Goal: Information Seeking & Learning: Learn about a topic

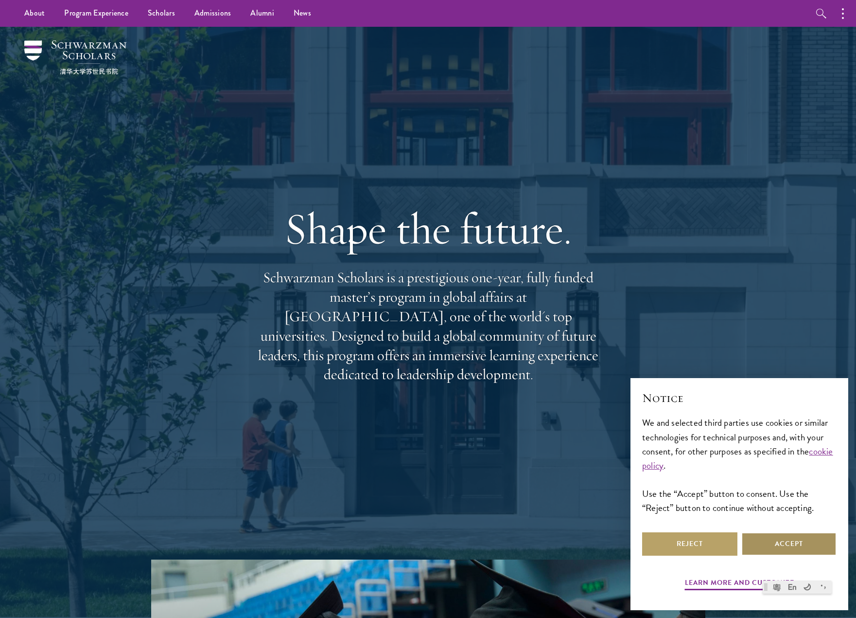
click at [791, 545] on button "Accept" at bounding box center [789, 543] width 95 height 23
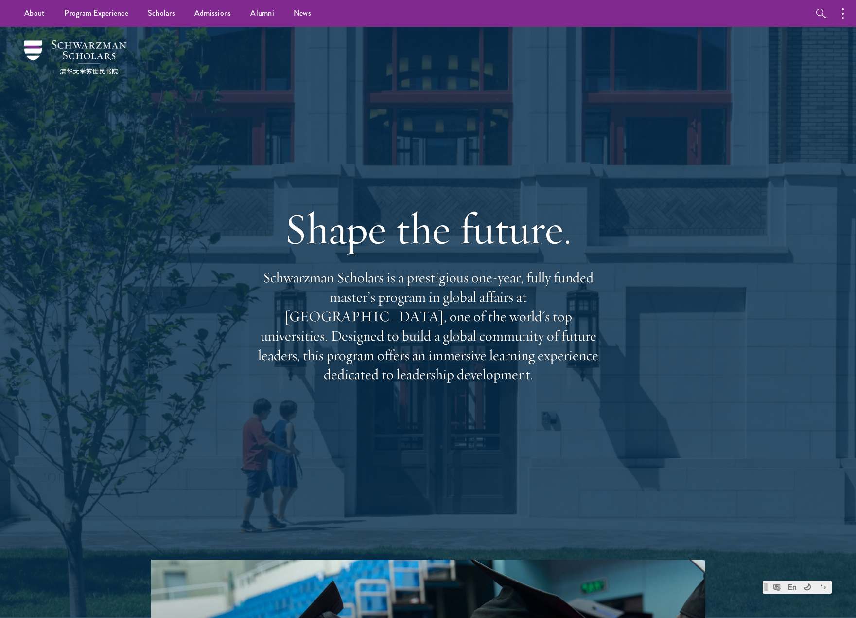
drag, startPoint x: 335, startPoint y: 293, endPoint x: 606, endPoint y: 369, distance: 282.2
click at [606, 369] on div "Shape the future. Schwarzman Scholars is a prestigious one-year, fully funded m…" at bounding box center [428, 293] width 700 height 532
drag, startPoint x: 612, startPoint y: 369, endPoint x: 286, endPoint y: 292, distance: 334.7
click at [286, 292] on div "Shape the future. Schwarzman Scholars is a prestigious one-year, fully funded m…" at bounding box center [428, 293] width 700 height 532
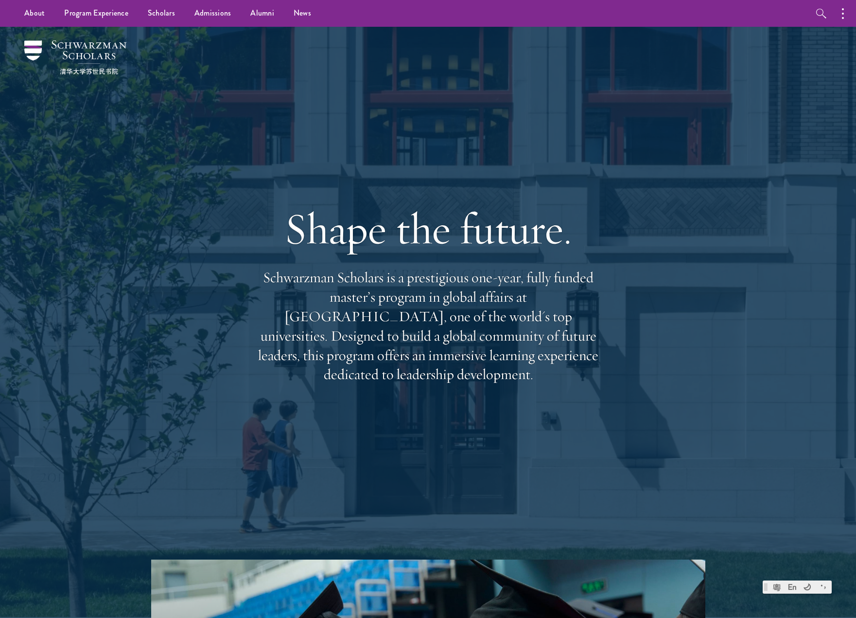
drag, startPoint x: 531, startPoint y: 339, endPoint x: 523, endPoint y: 339, distance: 7.3
click at [531, 340] on p "Schwarzman Scholars is a prestigious one-year, fully funded master’s program in…" at bounding box center [428, 326] width 350 height 116
click at [309, 338] on p "Schwarzman Scholars is a prestigious one-year, fully funded master’s program in…" at bounding box center [428, 326] width 350 height 116
click at [608, 362] on div "Shape the future. Schwarzman Scholars is a prestigious one-year, fully funded m…" at bounding box center [428, 293] width 700 height 532
drag, startPoint x: 606, startPoint y: 361, endPoint x: 568, endPoint y: 379, distance: 42.0
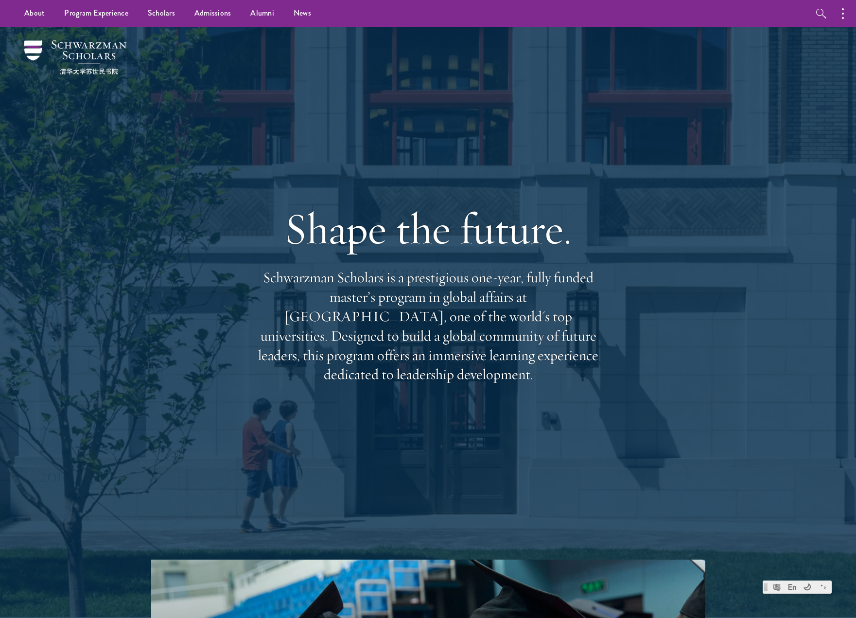
click at [241, 283] on div "Shape the future. Schwarzman Scholars is a prestigious one-year, fully funded m…" at bounding box center [428, 293] width 700 height 532
click at [583, 387] on div "Shape the future. Schwarzman Scholars is a prestigious one-year, fully funded m…" at bounding box center [428, 293] width 350 height 280
click at [559, 366] on p "Schwarzman Scholars is a prestigious one-year, fully funded master’s program in…" at bounding box center [428, 326] width 350 height 116
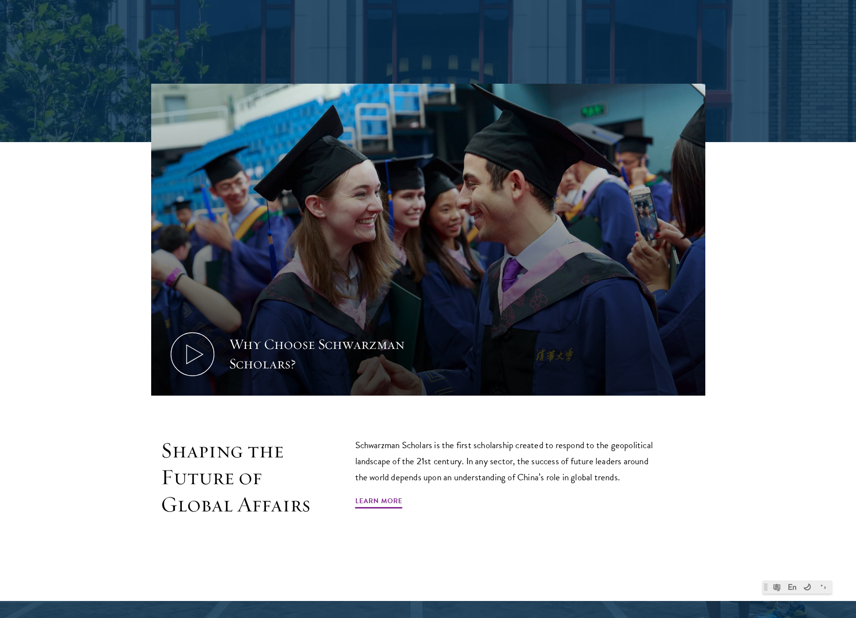
scroll to position [584, 0]
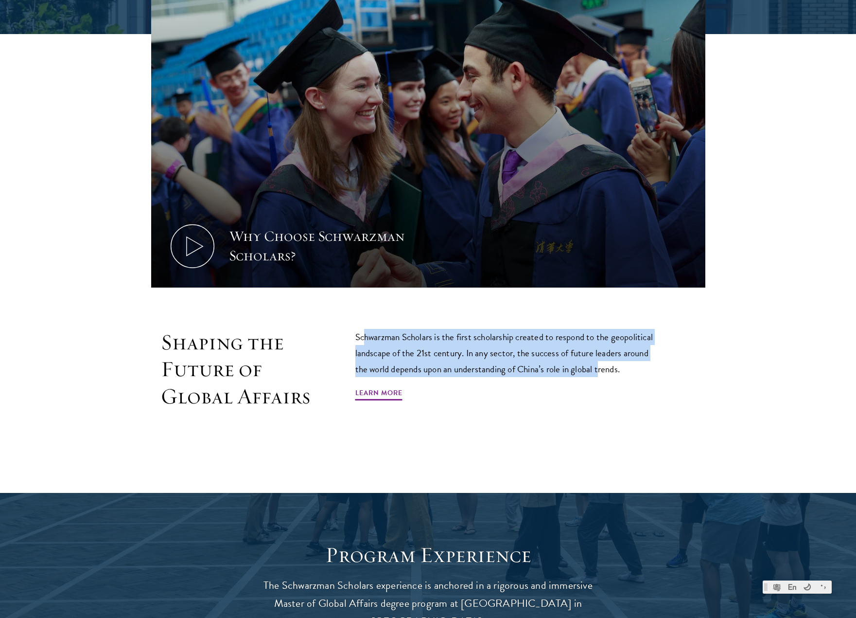
drag, startPoint x: 366, startPoint y: 342, endPoint x: 602, endPoint y: 372, distance: 238.7
click at [602, 372] on p "Schwarzman Scholars is the first scholarship created to respond to the geopolit…" at bounding box center [508, 353] width 306 height 48
drag, startPoint x: 650, startPoint y: 372, endPoint x: 348, endPoint y: 328, distance: 304.6
click at [348, 329] on div "Shaping the Future of Global Affairs Schwarzman Scholars is the first scholarsh…" at bounding box center [428, 391] width 554 height 125
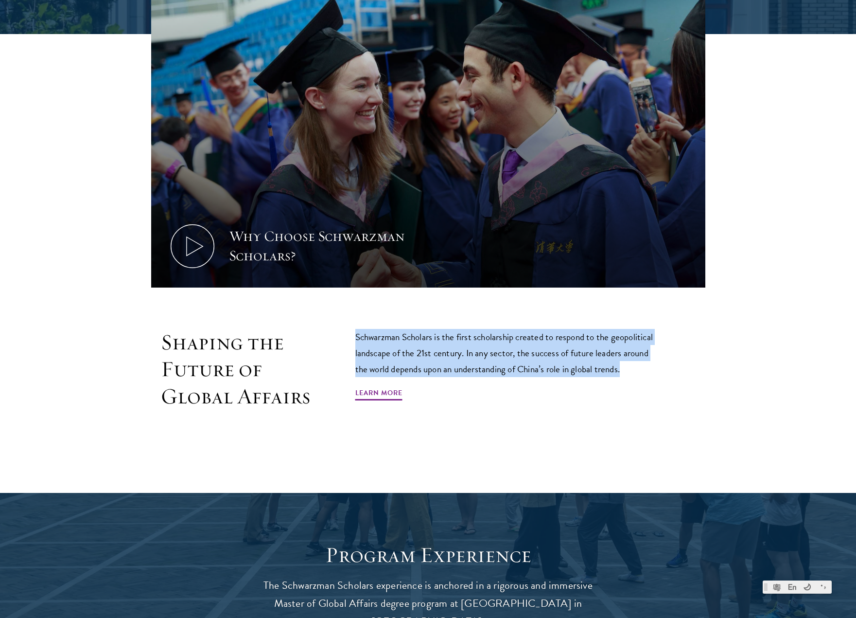
click at [585, 354] on p "Schwarzman Scholars is the first scholarship created to respond to the geopolit…" at bounding box center [508, 353] width 306 height 48
click at [497, 355] on p "Schwarzman Scholars is the first scholarship created to respond to the geopolit…" at bounding box center [508, 353] width 306 height 48
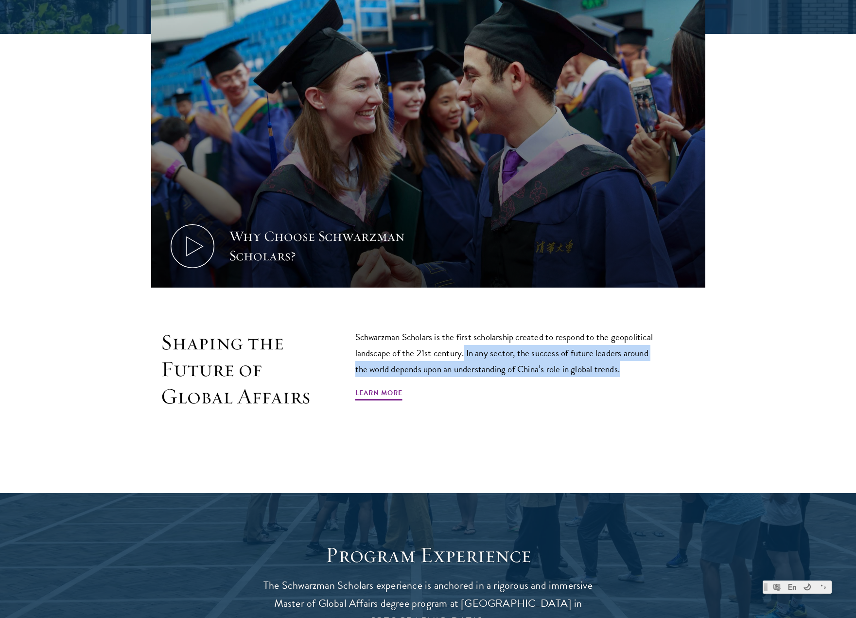
drag, startPoint x: 465, startPoint y: 355, endPoint x: 637, endPoint y: 366, distance: 173.0
click at [634, 365] on p "Schwarzman Scholars is the first scholarship created to respond to the geopolit…" at bounding box center [508, 353] width 306 height 48
click at [637, 366] on p "Schwarzman Scholars is the first scholarship created to respond to the geopolit…" at bounding box center [508, 353] width 306 height 48
drag, startPoint x: 670, startPoint y: 364, endPoint x: 515, endPoint y: 356, distance: 154.8
click at [515, 356] on div "Shaping the Future of Global Affairs Schwarzman Scholars is the first scholarsh…" at bounding box center [428, 391] width 554 height 125
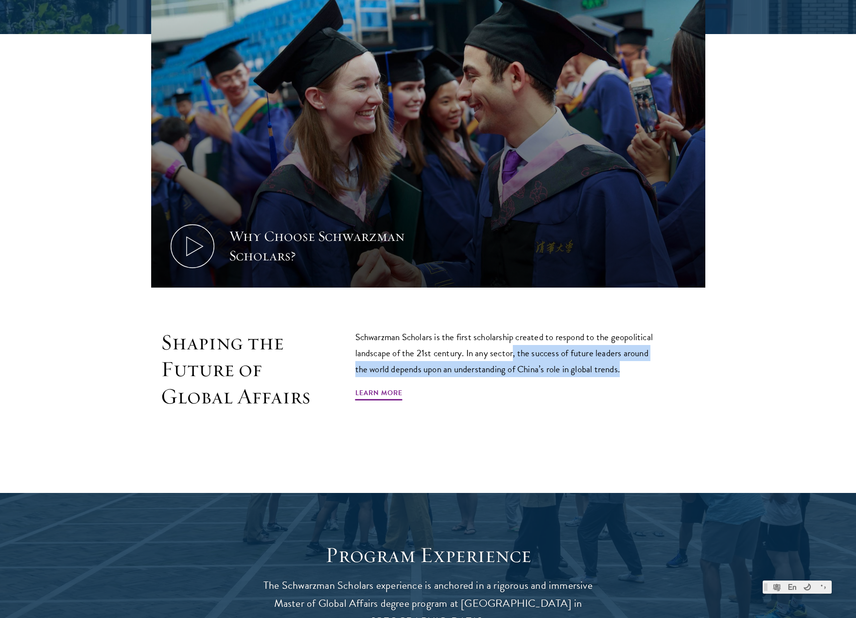
copy p ", the success of future leaders around the world depends upon an understanding …"
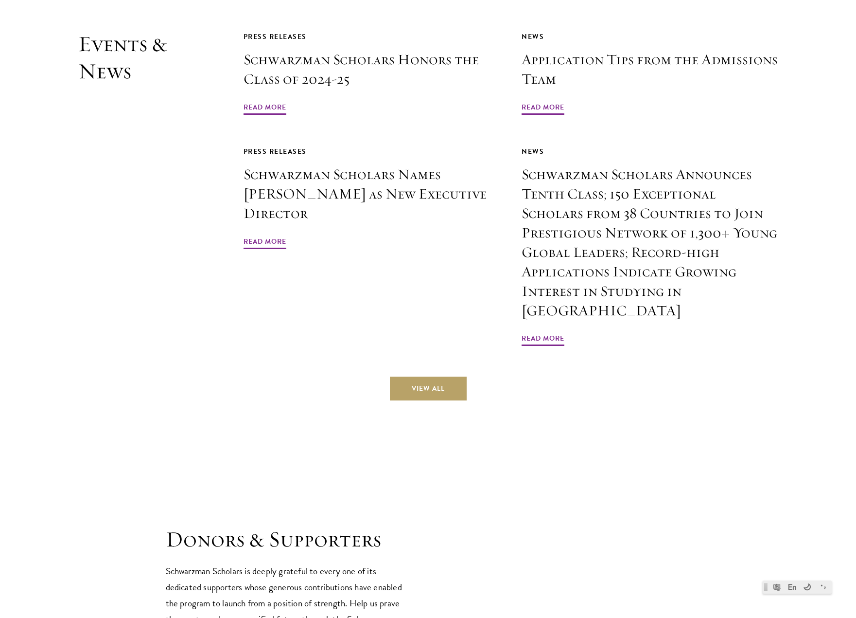
scroll to position [2674, 0]
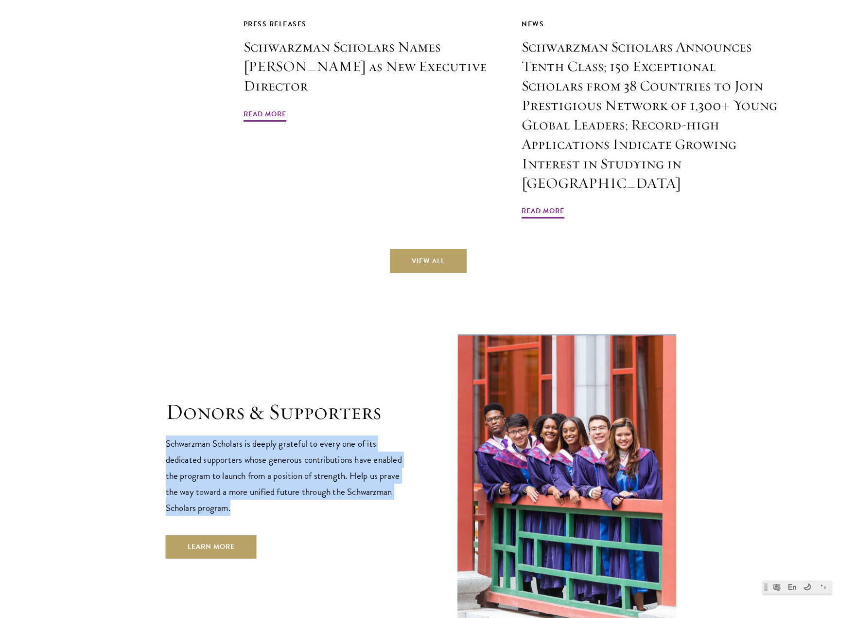
drag, startPoint x: 164, startPoint y: 396, endPoint x: 322, endPoint y: 455, distance: 168.5
click at [322, 455] on section "Donors & Supporters Schwarzman Scholars is deeply grateful to every one of its …" at bounding box center [428, 478] width 856 height 295
click at [322, 455] on p "Schwarzman Scholars is deeply grateful to every one of its dedicated supporters…" at bounding box center [287, 475] width 243 height 80
drag, startPoint x: 383, startPoint y: 453, endPoint x: 337, endPoint y: 444, distance: 46.5
click at [158, 397] on section "Donors & Supporters Schwarzman Scholars is deeply grateful to every one of its …" at bounding box center [428, 478] width 856 height 295
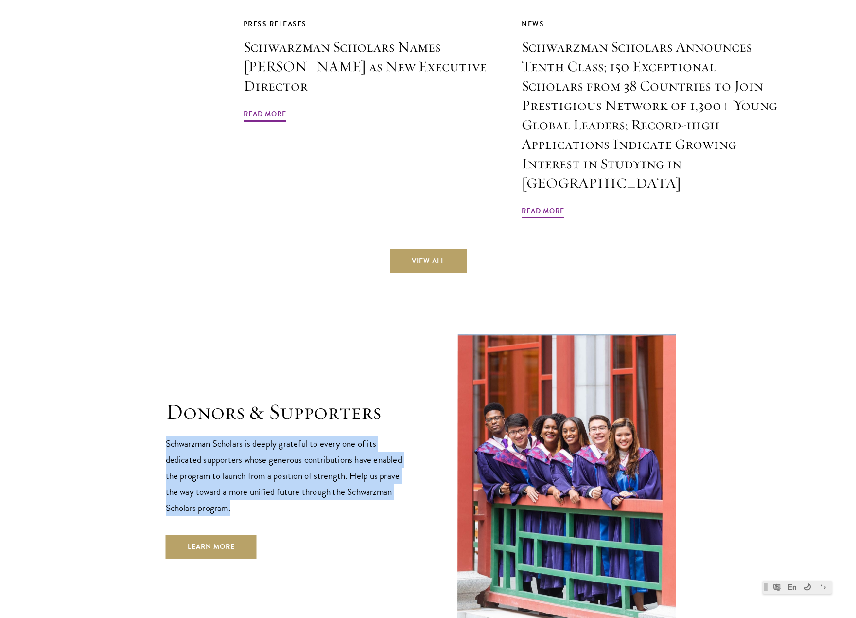
click at [343, 444] on p "Schwarzman Scholars is deeply grateful to every one of its dedicated supporters…" at bounding box center [287, 475] width 243 height 80
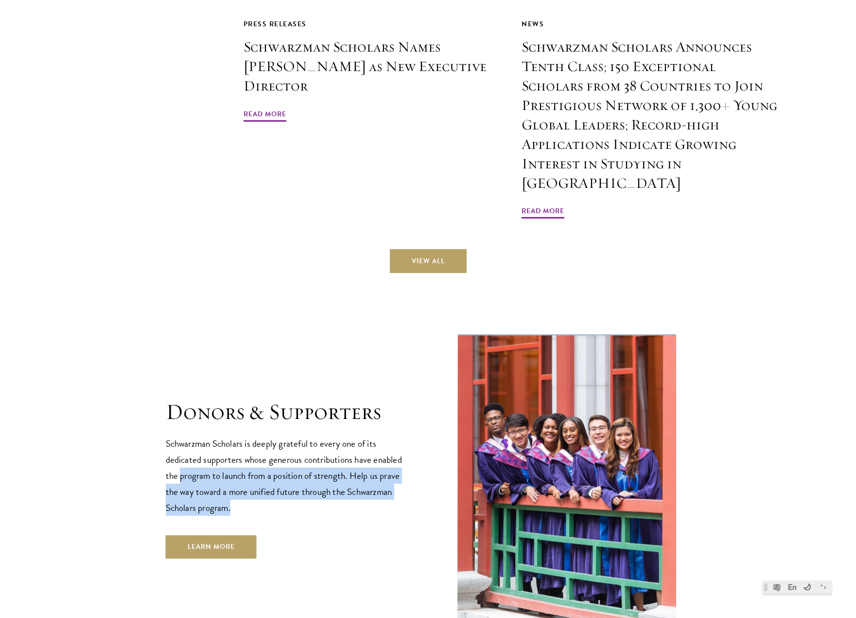
drag, startPoint x: 182, startPoint y: 420, endPoint x: 371, endPoint y: 451, distance: 191.6
click at [371, 451] on p "Schwarzman Scholars is deeply grateful to every one of its dedicated supporters…" at bounding box center [287, 475] width 243 height 80
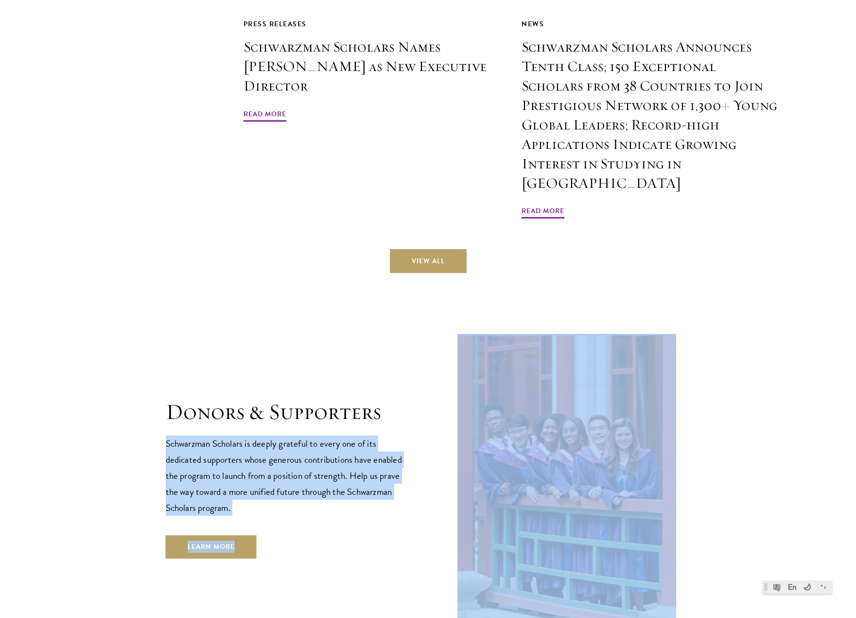
drag, startPoint x: 441, startPoint y: 447, endPoint x: 163, endPoint y: 397, distance: 282.1
click at [163, 397] on section "Donors & Supporters Schwarzman Scholars is deeply grateful to every one of its …" at bounding box center [428, 478] width 856 height 295
click at [370, 435] on p "Schwarzman Scholars is deeply grateful to every one of its dedicated supporters…" at bounding box center [287, 475] width 243 height 80
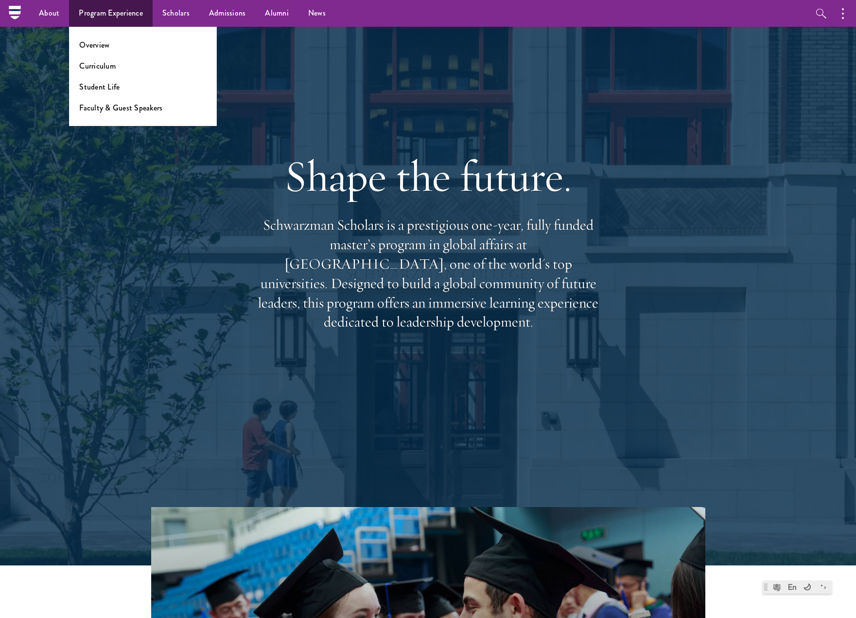
scroll to position [0, 0]
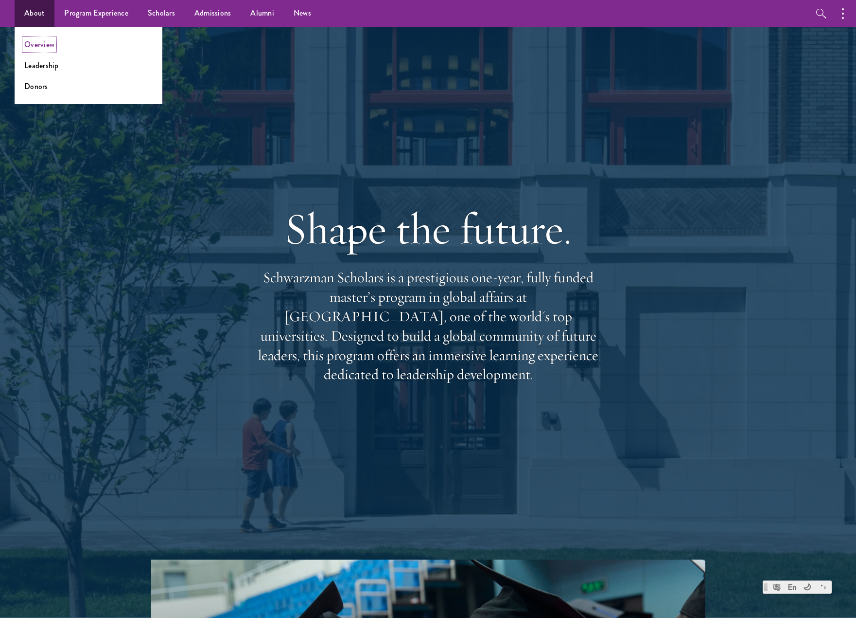
click at [34, 49] on link "Overview" at bounding box center [39, 44] width 30 height 11
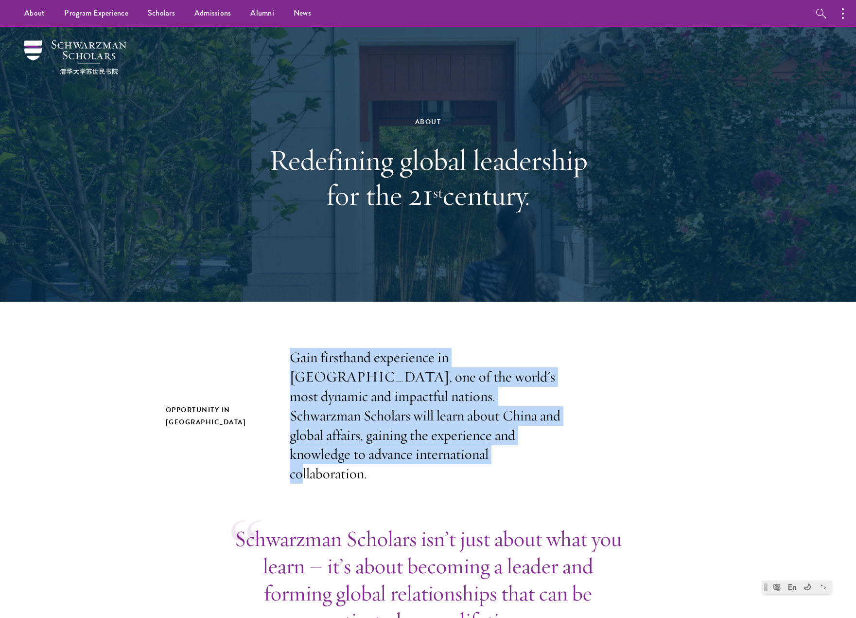
drag, startPoint x: 284, startPoint y: 353, endPoint x: 467, endPoint y: 456, distance: 209.7
click at [479, 454] on div "Opportunity in China Gain firsthand experience in China, one of the world's mos…" at bounding box center [428, 416] width 525 height 136
click at [467, 456] on p "Gain firsthand experience in China, one of the world's most dynamic and impactf…" at bounding box center [428, 416] width 277 height 136
drag, startPoint x: 515, startPoint y: 456, endPoint x: 283, endPoint y: 356, distance: 252.5
click at [283, 356] on div "Opportunity in China Gain firsthand experience in China, one of the world's mos…" at bounding box center [428, 416] width 525 height 136
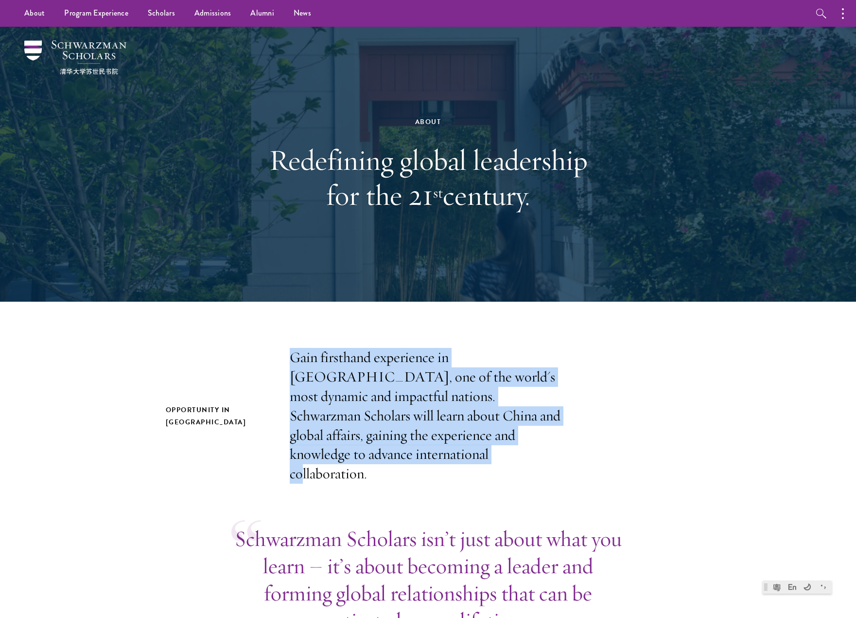
click at [538, 429] on p "Gain firsthand experience in China, one of the world's most dynamic and impactf…" at bounding box center [428, 416] width 277 height 136
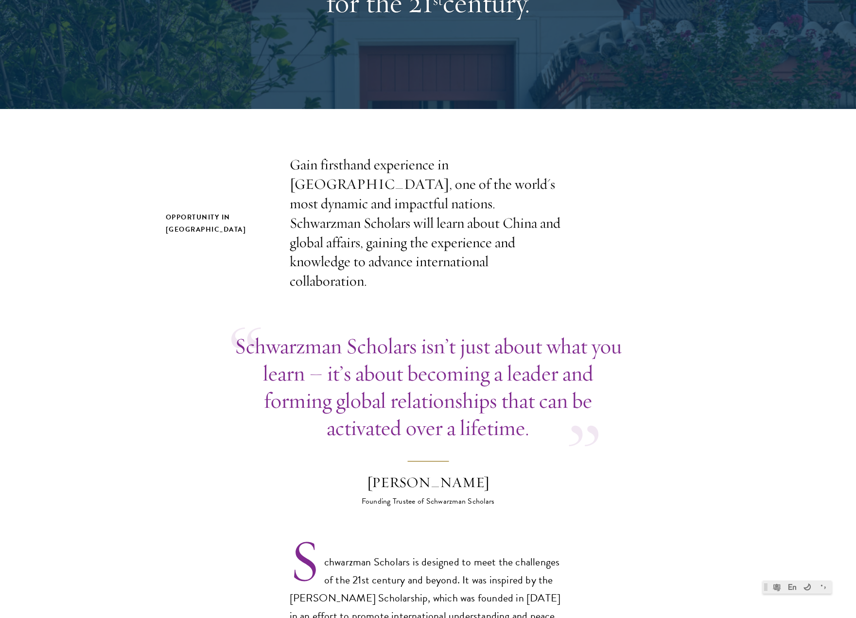
scroll to position [195, 0]
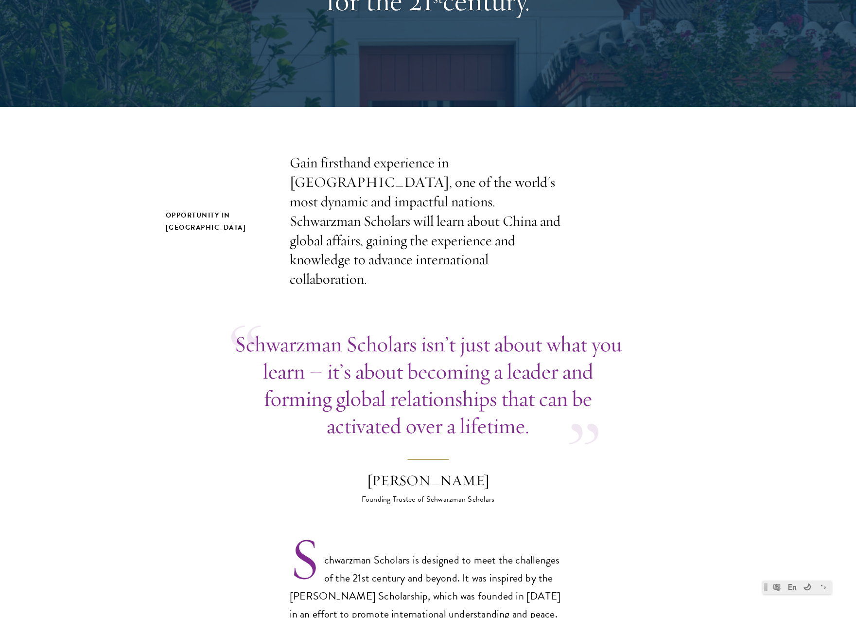
drag, startPoint x: 206, startPoint y: 317, endPoint x: 533, endPoint y: 425, distance: 345.2
click at [533, 425] on blockquote "Schwarzman Scholars isn’t just about what you learn – it’s about becoming a lea…" at bounding box center [428, 417] width 394 height 175
click at [462, 251] on p "Gain firsthand experience in China, one of the world's most dynamic and impactf…" at bounding box center [428, 221] width 277 height 136
click at [407, 258] on p "Gain firsthand experience in China, one of the world's most dynamic and impactf…" at bounding box center [428, 221] width 277 height 136
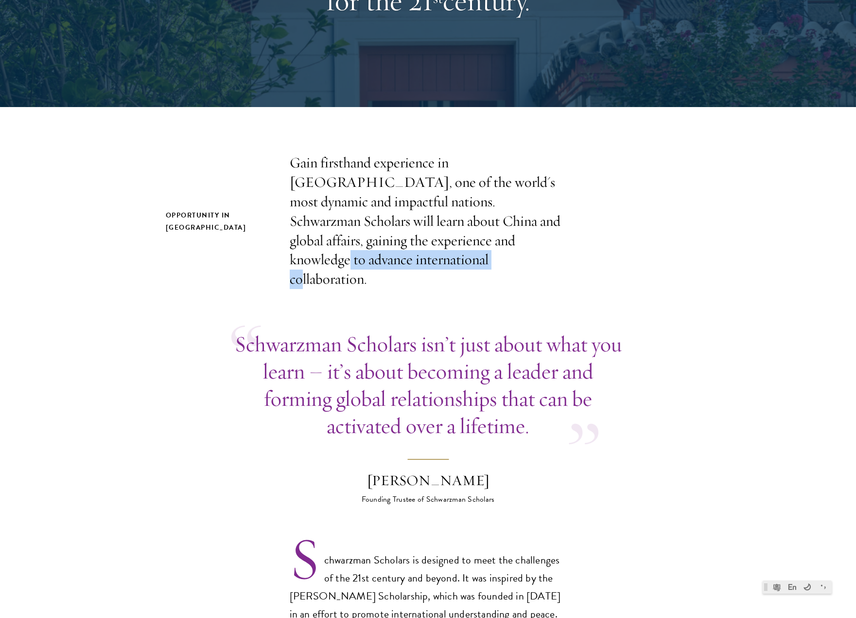
drag, startPoint x: 425, startPoint y: 258, endPoint x: 416, endPoint y: 242, distance: 18.1
click at [416, 242] on p "Gain firsthand experience in China, one of the world's most dynamic and impactf…" at bounding box center [428, 221] width 277 height 136
copy p "international collaboration."
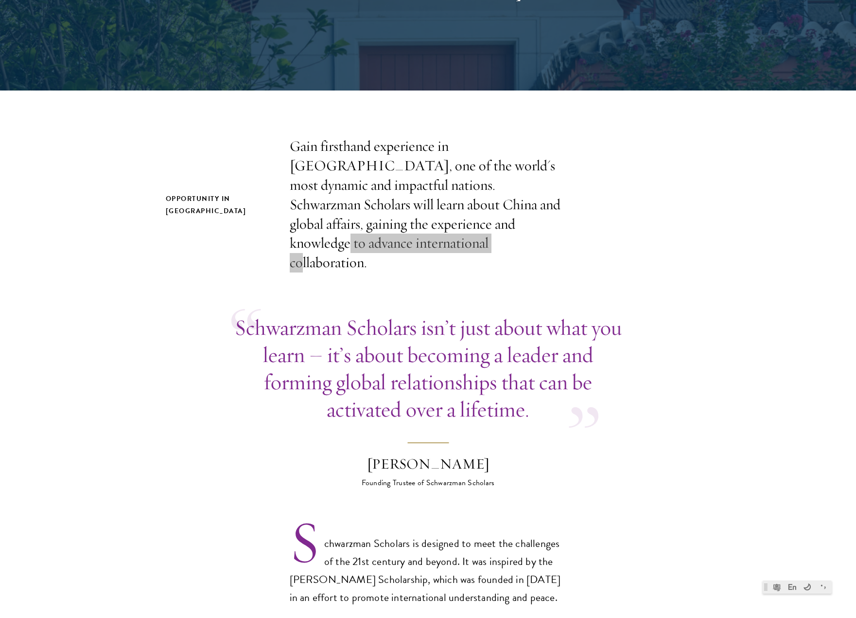
scroll to position [340, 0]
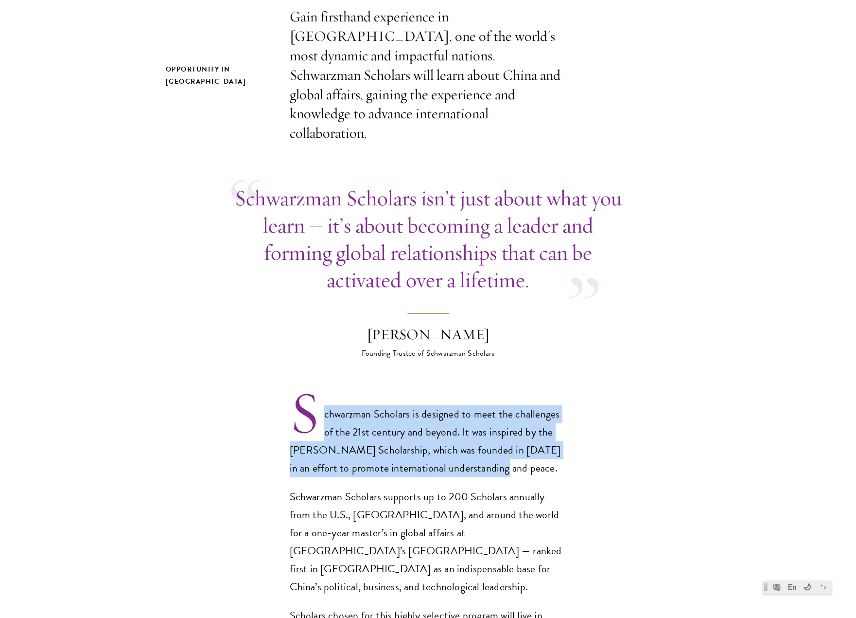
drag, startPoint x: 487, startPoint y: 449, endPoint x: 439, endPoint y: 439, distance: 49.2
click at [444, 441] on p "Schwarzman Scholars is designed to meet the challenges of the 21st century and …" at bounding box center [428, 441] width 277 height 72
drag, startPoint x: 493, startPoint y: 455, endPoint x: 258, endPoint y: 384, distance: 244.9
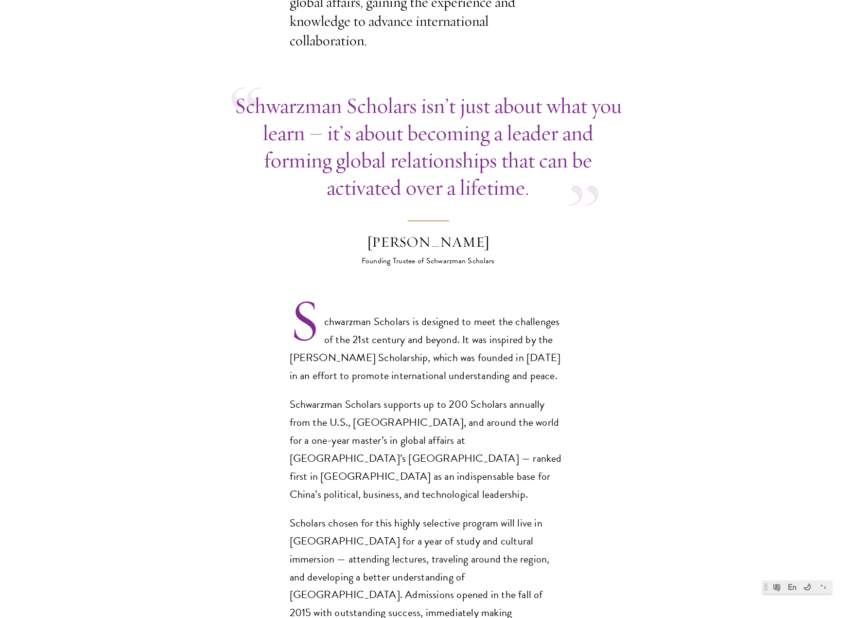
scroll to position [535, 0]
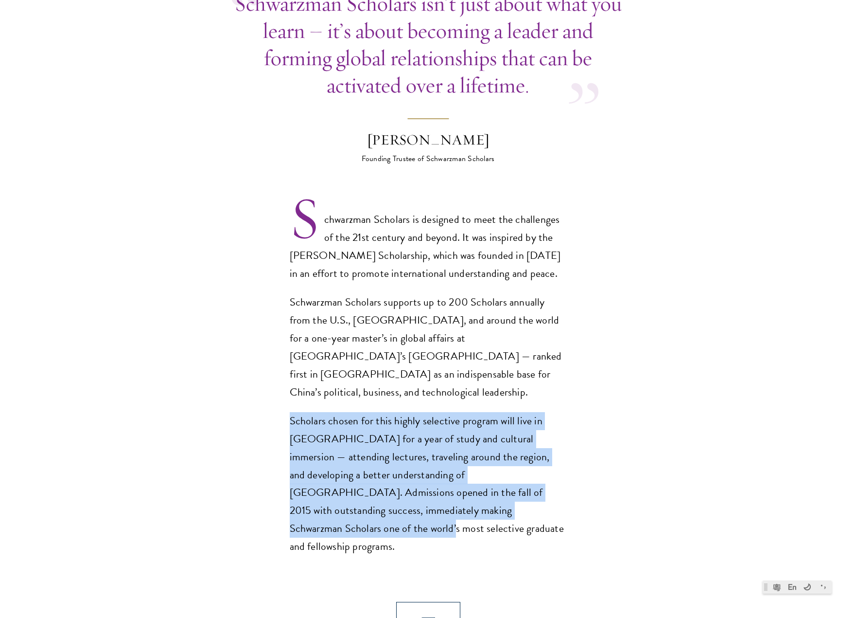
drag, startPoint x: 276, startPoint y: 384, endPoint x: 484, endPoint y: 480, distance: 229.1
click at [490, 478] on section "Opportunity in China Gain firsthand experience in China, one of the world's mos…" at bounding box center [428, 445] width 856 height 1264
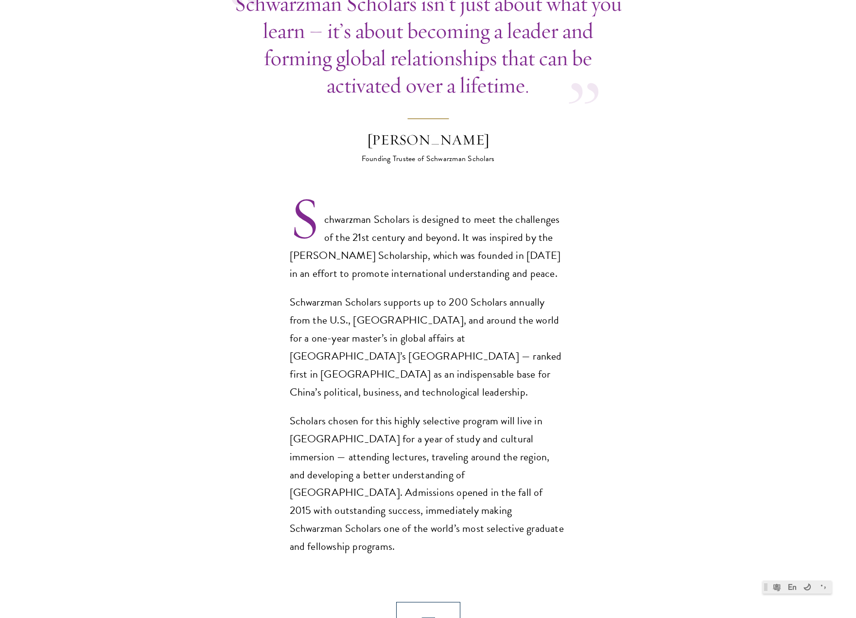
click at [472, 482] on p "Scholars chosen for this highly selective program will live in Beijing for a ye…" at bounding box center [428, 484] width 277 height 144
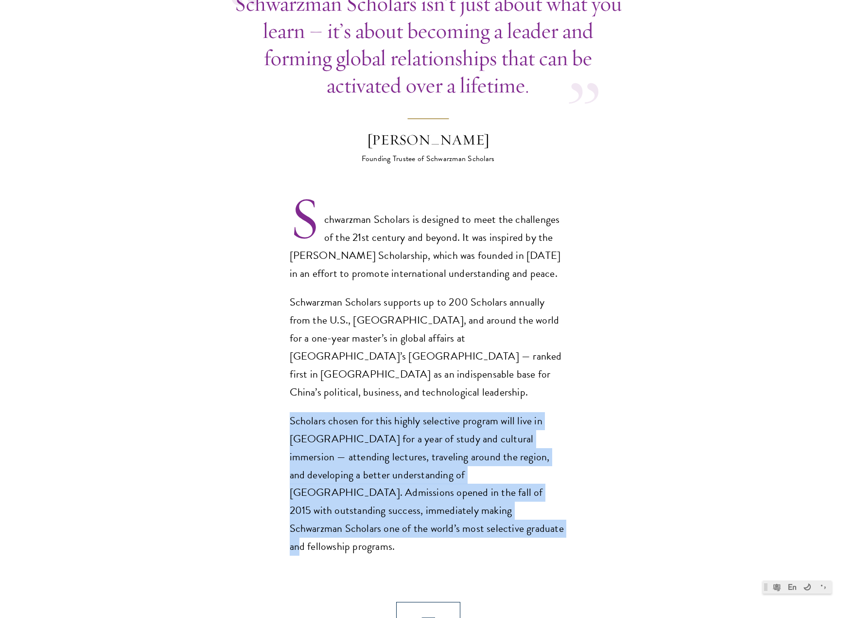
drag, startPoint x: 474, startPoint y: 500, endPoint x: 291, endPoint y: 402, distance: 207.6
click at [261, 383] on section "Opportunity in China Gain firsthand experience in China, one of the world's mos…" at bounding box center [428, 445] width 856 height 1264
click at [519, 496] on p "Scholars chosen for this highly selective program will live in Beijing for a ye…" at bounding box center [428, 484] width 277 height 144
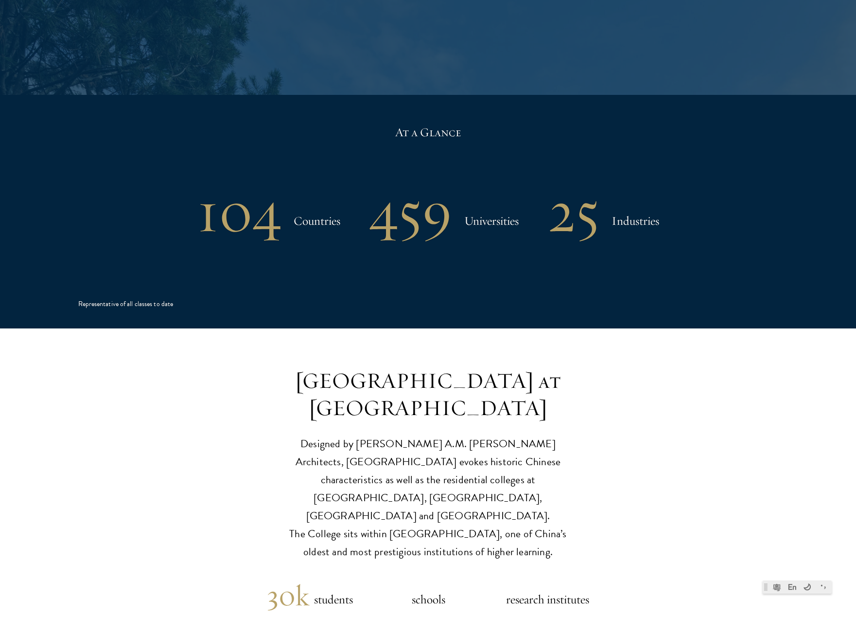
scroll to position [2042, 0]
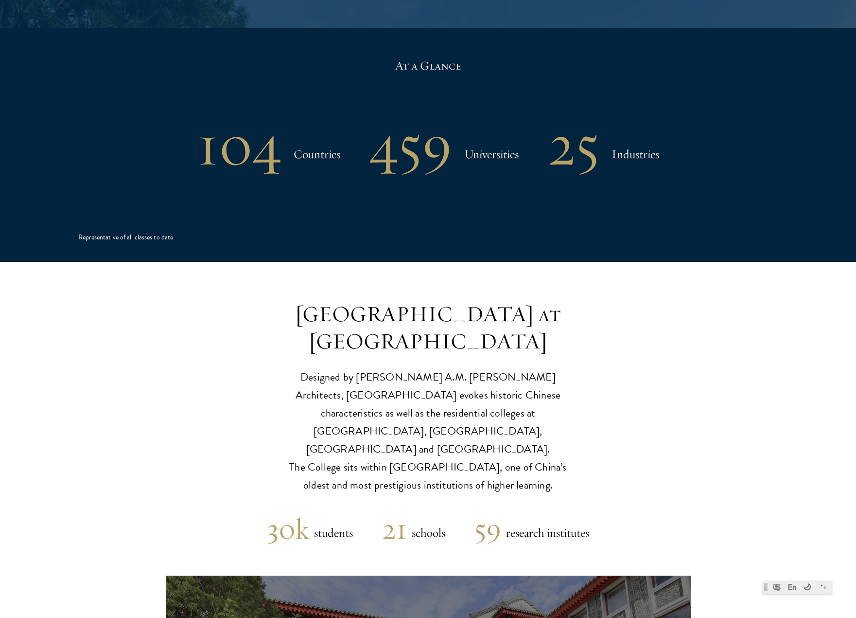
drag, startPoint x: 281, startPoint y: 317, endPoint x: 558, endPoint y: 398, distance: 288.8
click at [558, 398] on p "Designed by Robert A.M. Stern Architects, Schwarzman College evokes historic Ch…" at bounding box center [428, 431] width 301 height 126
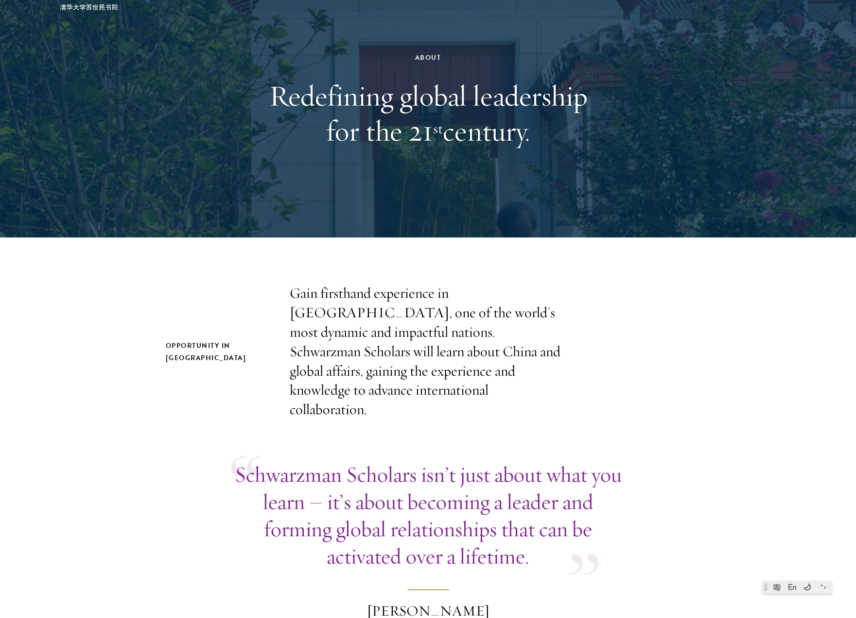
scroll to position [0, 0]
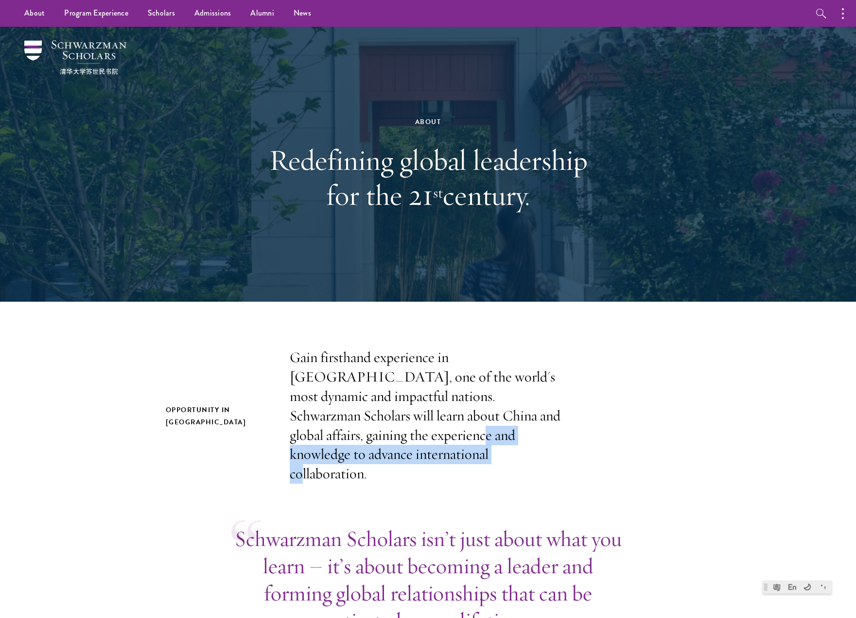
drag, startPoint x: 457, startPoint y: 441, endPoint x: 515, endPoint y: 461, distance: 62.4
click at [517, 461] on p "Gain firsthand experience in China, one of the world's most dynamic and impactf…" at bounding box center [428, 416] width 277 height 136
click at [506, 460] on p "Gain firsthand experience in China, one of the world's most dynamic and impactf…" at bounding box center [428, 416] width 277 height 136
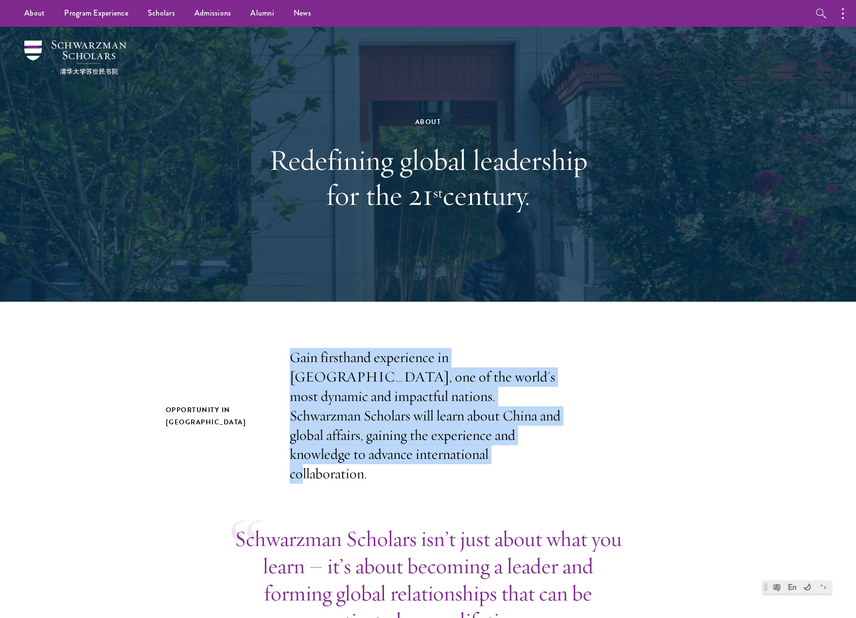
drag, startPoint x: 548, startPoint y: 458, endPoint x: 507, endPoint y: 445, distance: 43.2
click at [283, 365] on div "Opportunity in China Gain firsthand experience in China, one of the world's mos…" at bounding box center [428, 416] width 525 height 136
click at [510, 447] on p "Gain firsthand experience in China, one of the world's most dynamic and impactf…" at bounding box center [428, 416] width 277 height 136
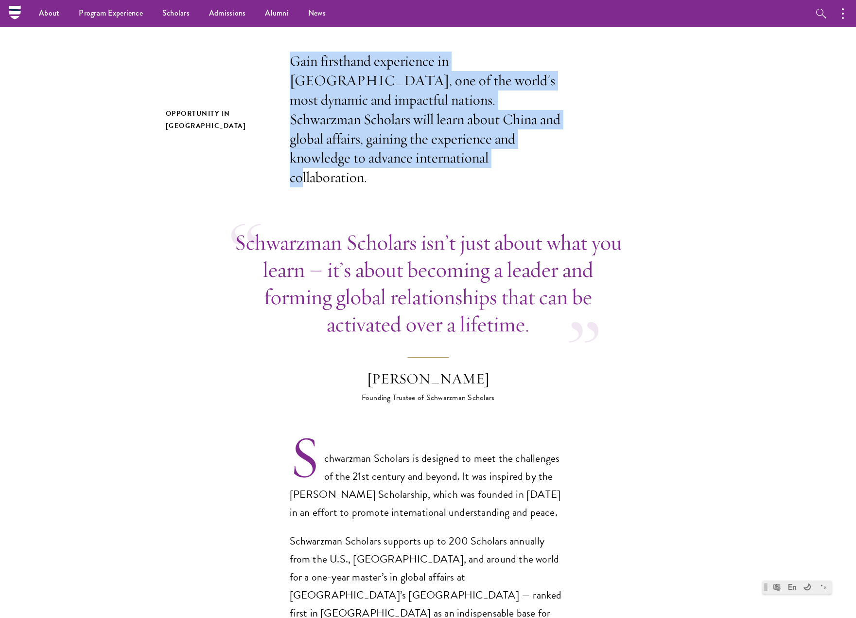
scroll to position [195, 0]
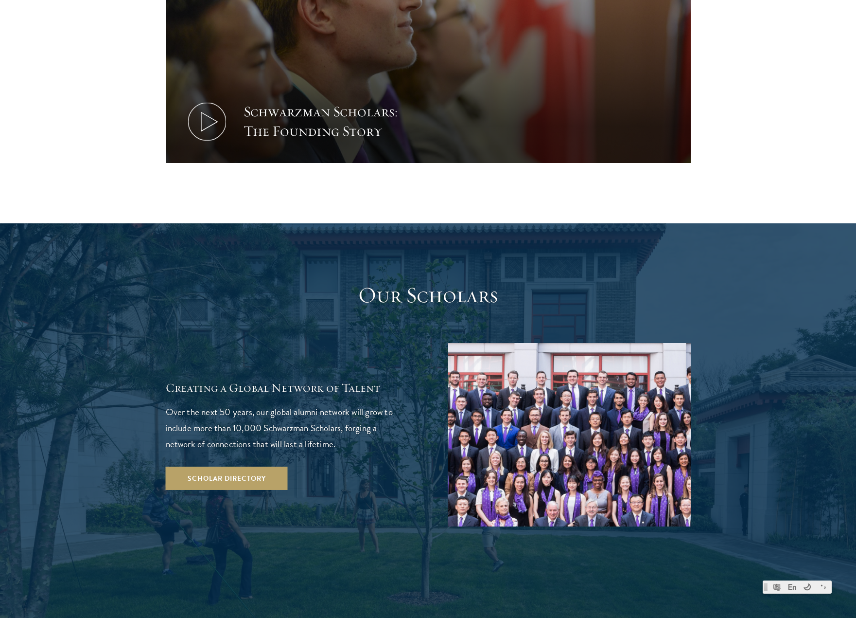
scroll to position [1556, 0]
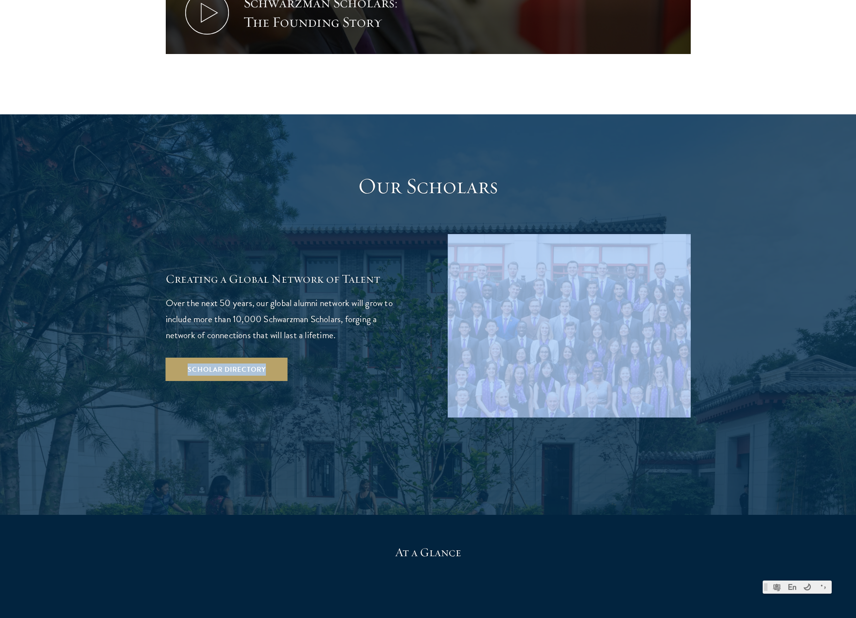
drag, startPoint x: 366, startPoint y: 276, endPoint x: 171, endPoint y: 223, distance: 202.7
click at [155, 223] on section "Our Scholars Creating a Global Network of Talent Over the next 50 years, our gl…" at bounding box center [428, 314] width 856 height 400
click at [364, 295] on p "Over the next 50 years, our global alumni network will grow to include more tha…" at bounding box center [287, 319] width 243 height 48
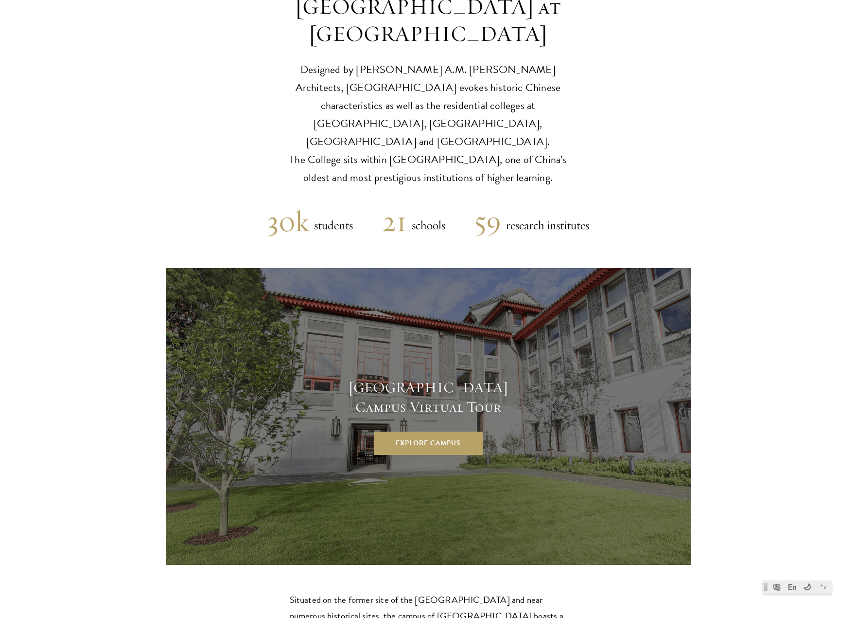
scroll to position [2480, 0]
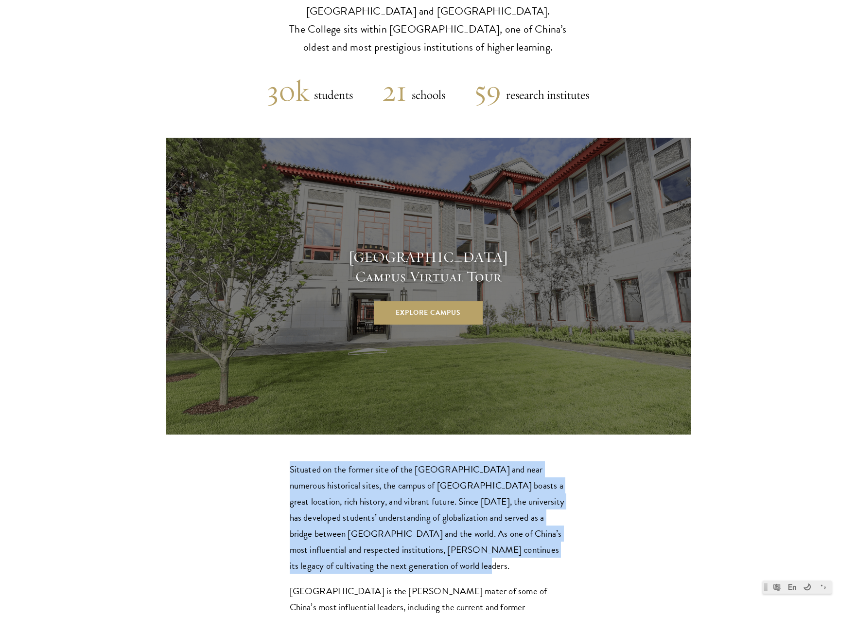
drag, startPoint x: 478, startPoint y: 476, endPoint x: 281, endPoint y: 376, distance: 220.7
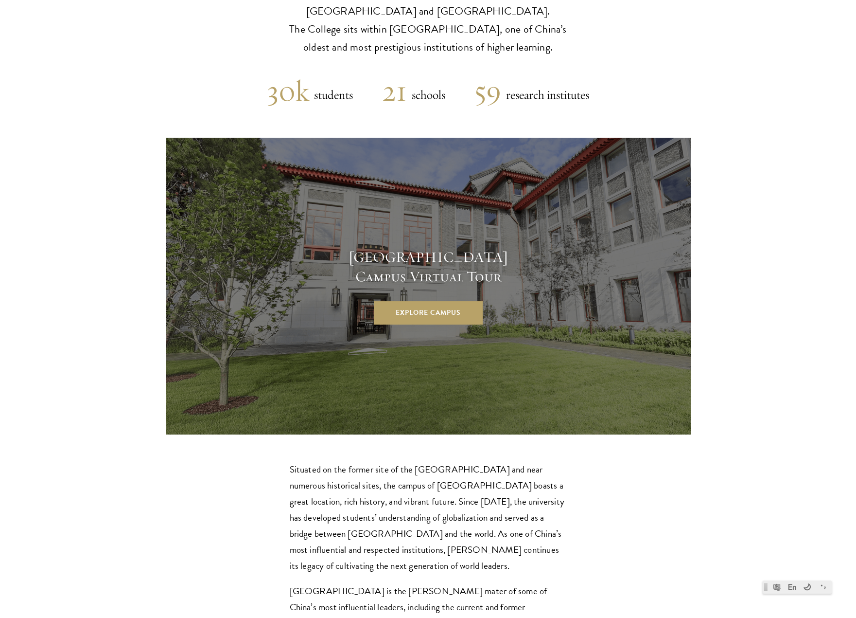
drag, startPoint x: 467, startPoint y: 526, endPoint x: 372, endPoint y: 515, distance: 95.9
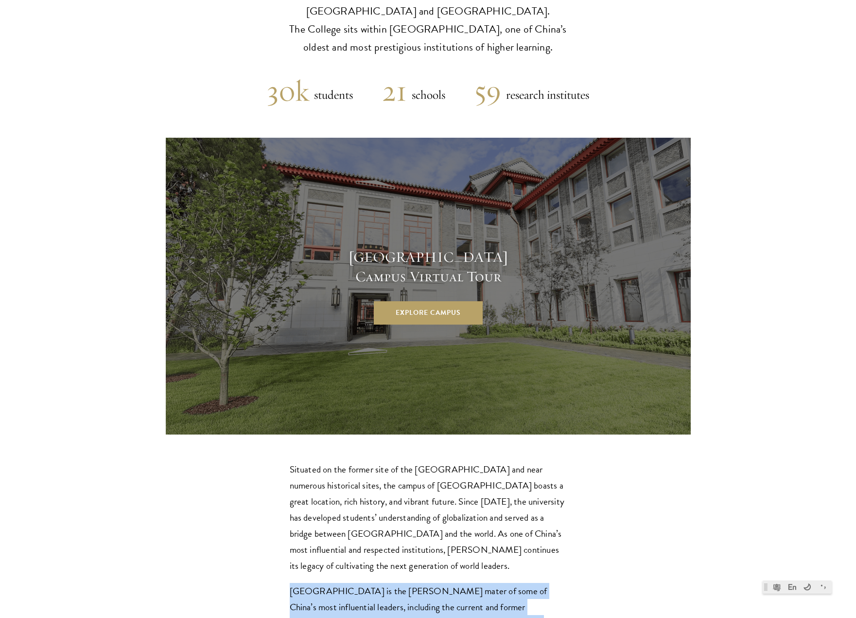
drag, startPoint x: 477, startPoint y: 526, endPoint x: 506, endPoint y: 560, distance: 45.2
drag, startPoint x: 554, startPoint y: 565, endPoint x: 347, endPoint y: 503, distance: 215.6
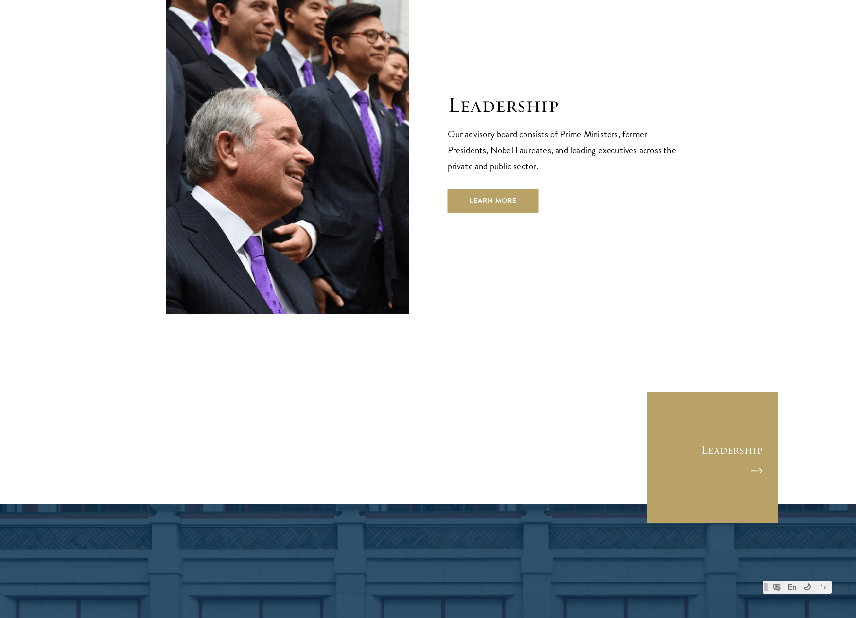
scroll to position [3647, 0]
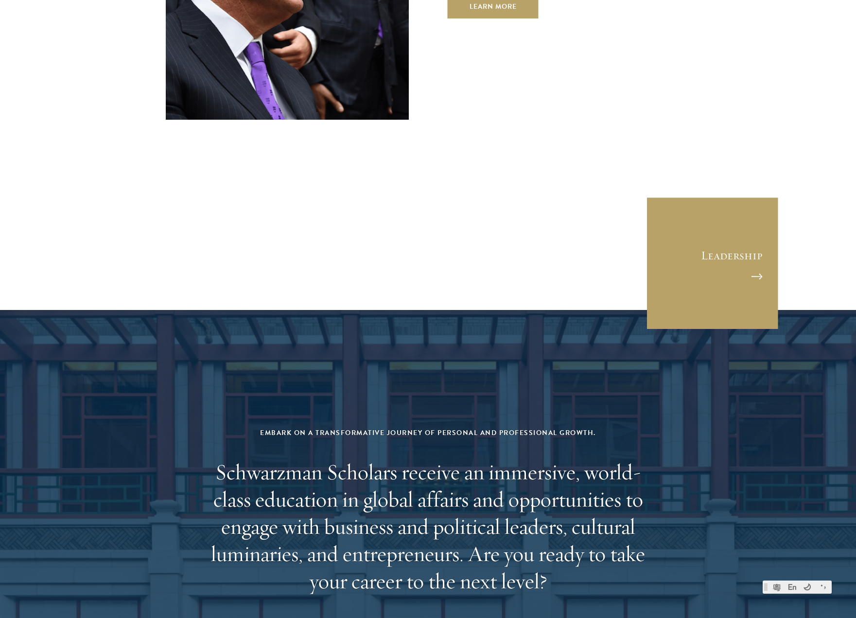
drag, startPoint x: 187, startPoint y: 361, endPoint x: 589, endPoint y: 465, distance: 414.9
click at [602, 463] on aside "Embark on a transformative journey of personal and professional growth. Schwarz…" at bounding box center [428, 524] width 856 height 428
click at [510, 463] on h2 "Schwarzman Scholars receive an immersive, world-class education in global affai…" at bounding box center [428, 526] width 452 height 136
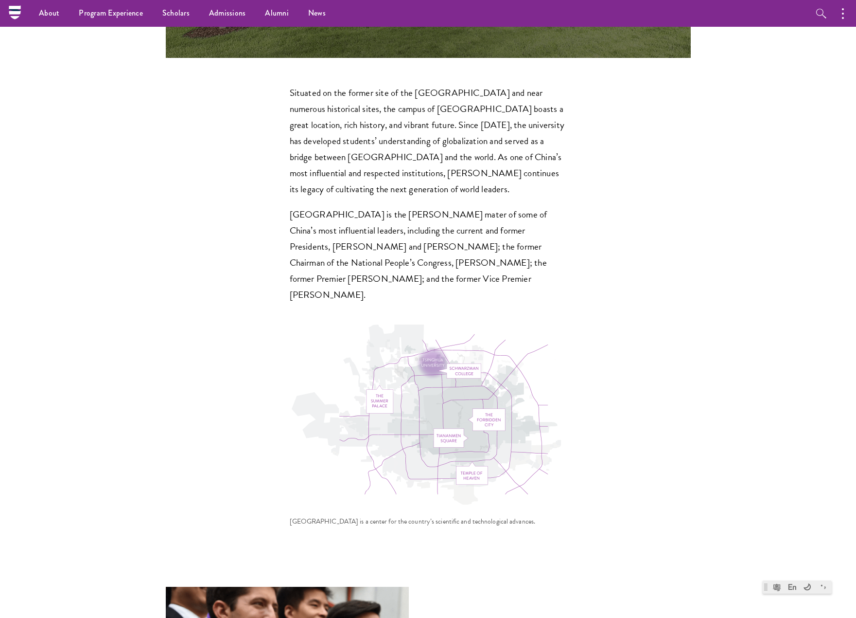
scroll to position [2742, 0]
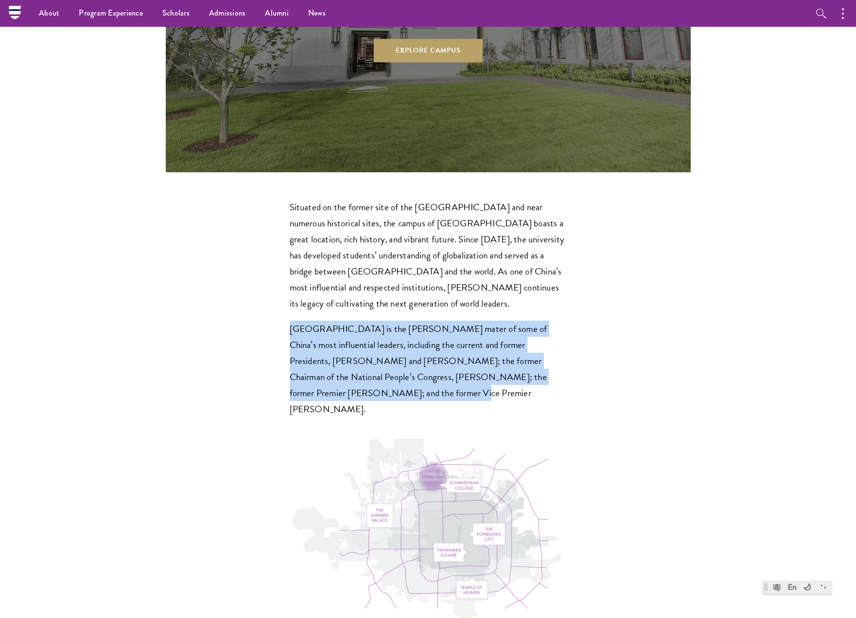
drag, startPoint x: 283, startPoint y: 236, endPoint x: 506, endPoint y: 301, distance: 232.4
click at [506, 301] on section "Situated on the former site of the Qing Dynasty imperial gardens and near numer…" at bounding box center [428, 420] width 856 height 443
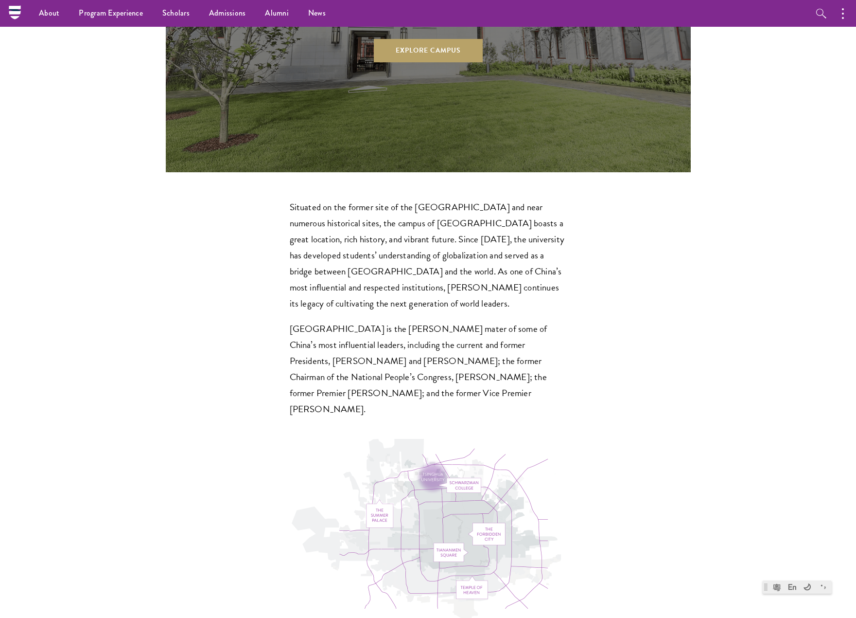
click at [435, 199] on p "Situated on the former site of the Qing Dynasty imperial gardens and near numer…" at bounding box center [428, 255] width 277 height 112
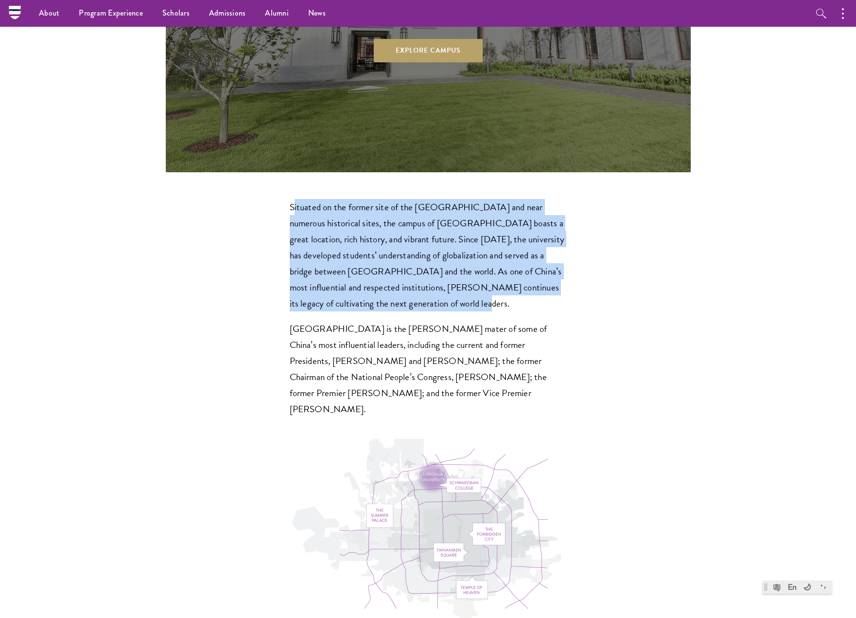
drag, startPoint x: 293, startPoint y: 111, endPoint x: 526, endPoint y: 223, distance: 257.7
click at [526, 221] on div "Situated on the former site of the Qing Dynasty imperial gardens and near numer…" at bounding box center [428, 308] width 277 height 218
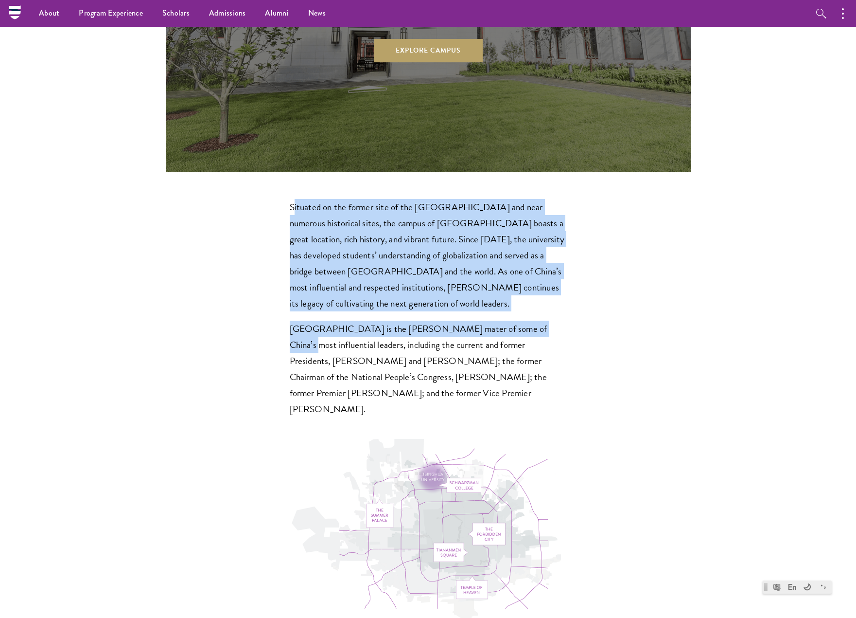
click at [526, 224] on div "Situated on the former site of the Qing Dynasty imperial gardens and near numer…" at bounding box center [428, 308] width 277 height 218
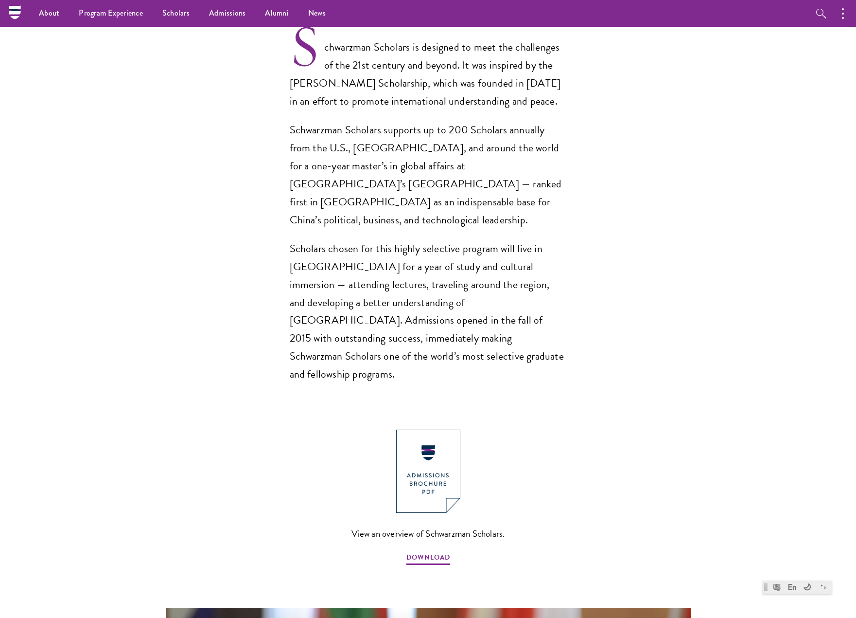
scroll to position [602, 0]
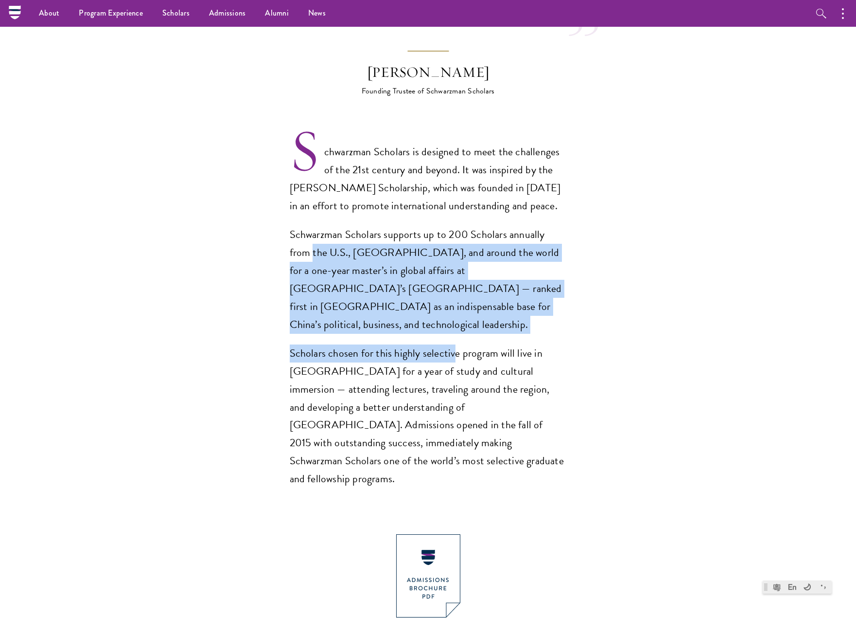
drag, startPoint x: 291, startPoint y: 229, endPoint x: 451, endPoint y: 299, distance: 174.6
click at [451, 299] on div "Schwarzman Scholars is designed to meet the challenges of the 21st century and …" at bounding box center [428, 315] width 277 height 345
click at [450, 300] on div "Schwarzman Scholars is designed to meet the challenges of the 21st century and …" at bounding box center [428, 315] width 277 height 345
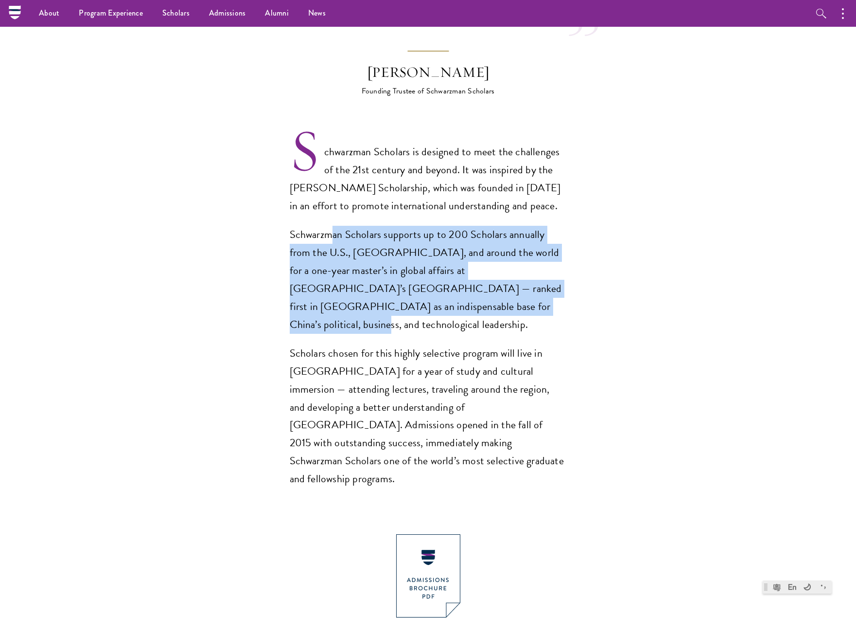
drag, startPoint x: 478, startPoint y: 286, endPoint x: 332, endPoint y: 219, distance: 160.8
click at [332, 226] on p "Schwarzman Scholars supports up to 200 Scholars annually from the U.S., China, …" at bounding box center [428, 280] width 277 height 108
click at [503, 283] on p "Schwarzman Scholars supports up to 200 Scholars annually from the U.S., China, …" at bounding box center [428, 280] width 277 height 108
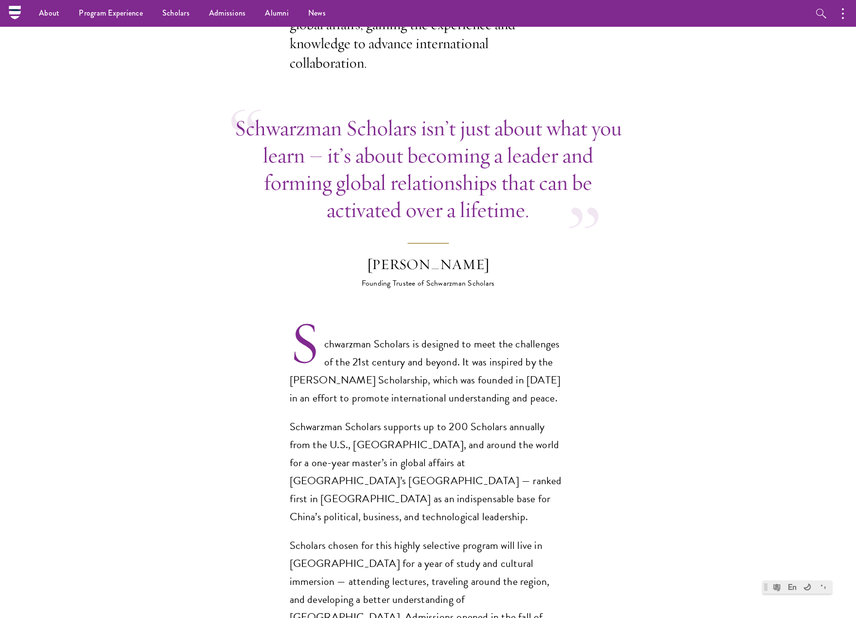
scroll to position [262, 0]
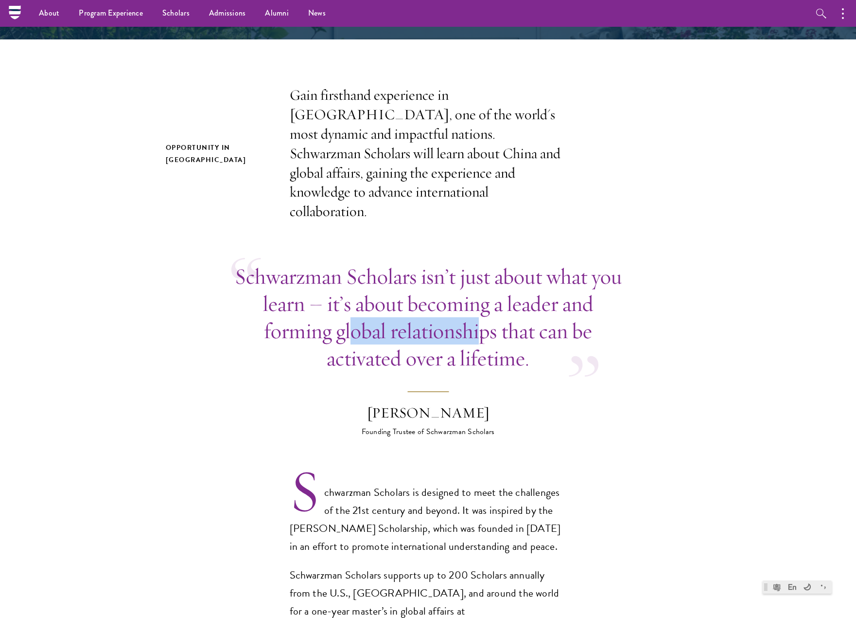
drag, startPoint x: 354, startPoint y: 316, endPoint x: 554, endPoint y: 337, distance: 201.9
click at [550, 335] on p "Schwarzman Scholars isn’t just about what you learn – it’s about becoming a lea…" at bounding box center [428, 317] width 394 height 109
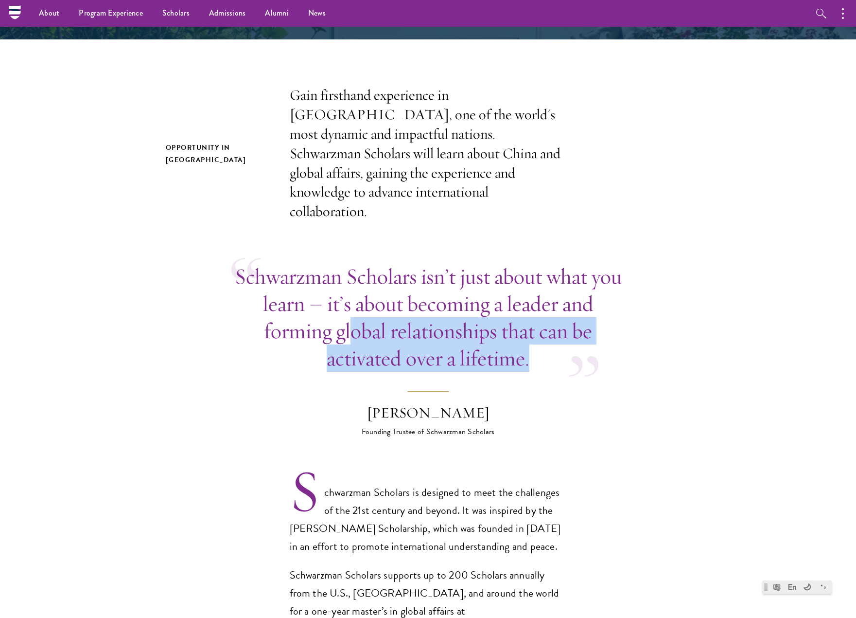
click at [558, 337] on p "Schwarzman Scholars isn’t just about what you learn – it’s about becoming a lea…" at bounding box center [428, 317] width 394 height 109
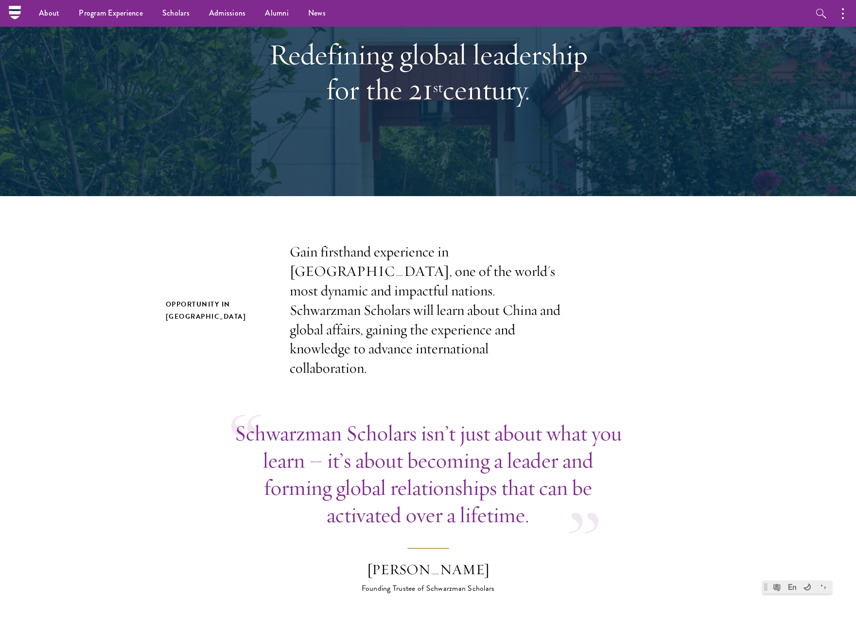
scroll to position [0, 0]
